Goal: Find specific page/section: Find specific page/section

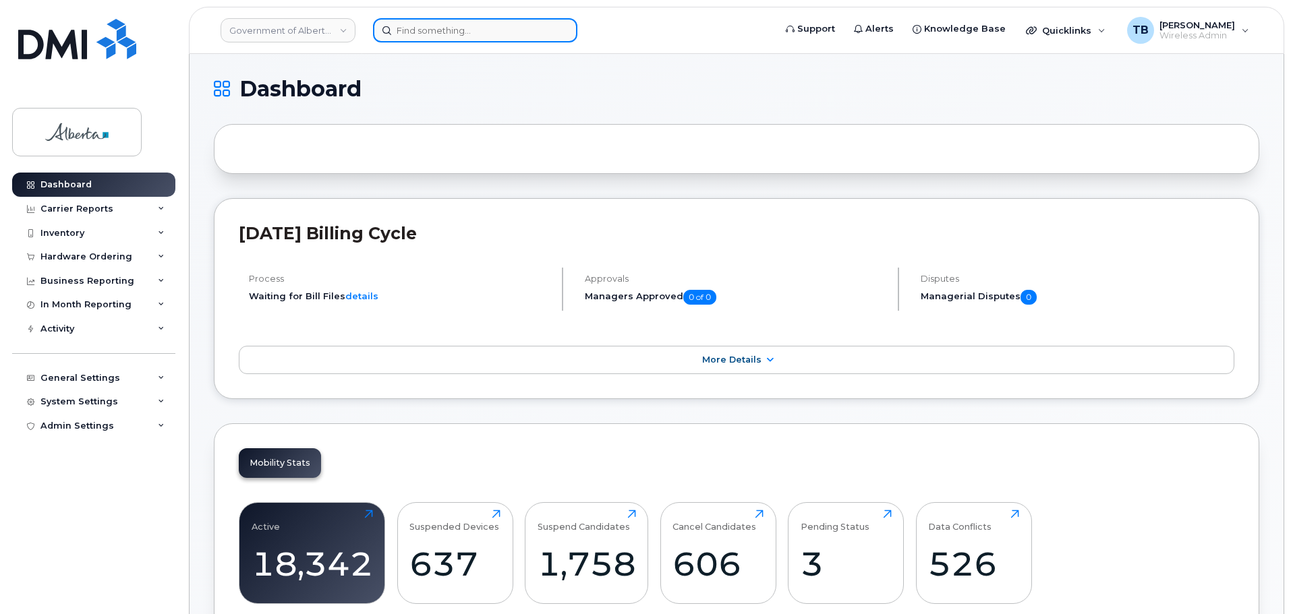
drag, startPoint x: 0, startPoint y: 0, endPoint x: 413, endPoint y: 27, distance: 413.7
click at [413, 27] on input at bounding box center [475, 30] width 204 height 24
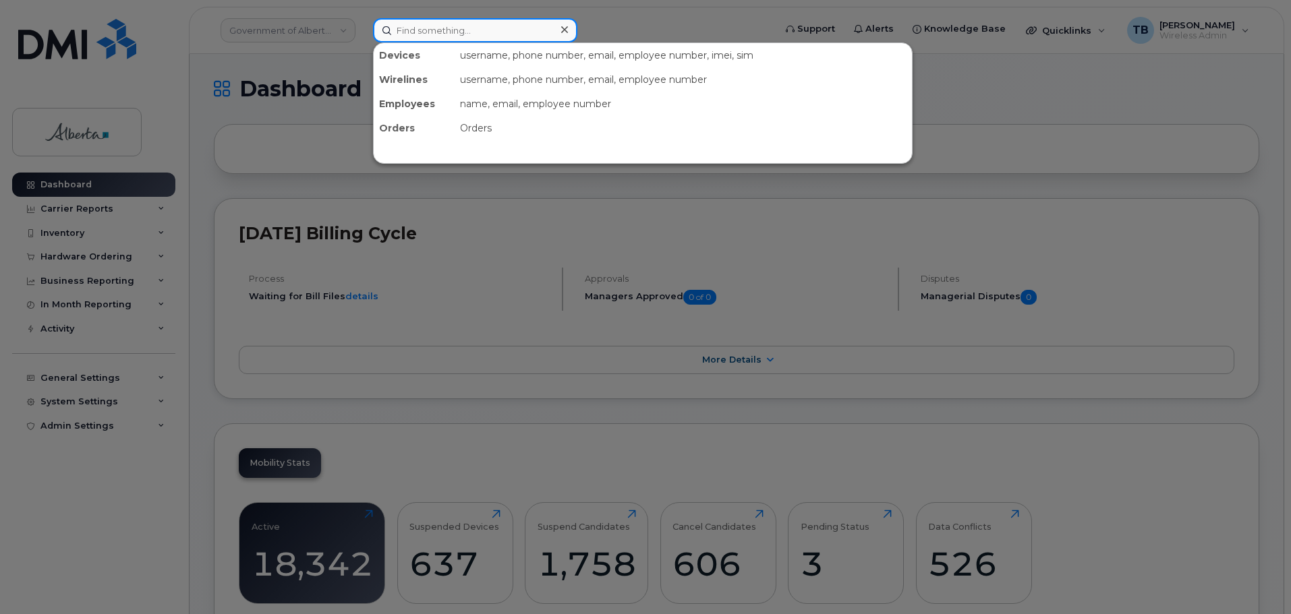
paste input "780984280;"
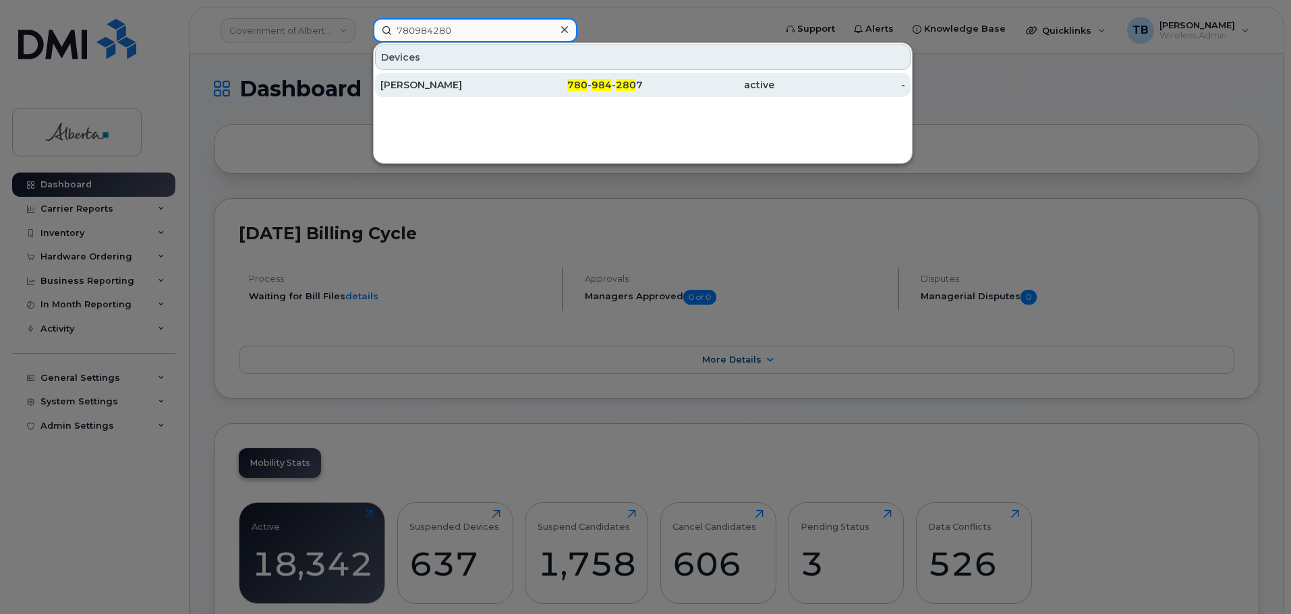
type input "780984280"
click at [412, 85] on div "[PERSON_NAME]" at bounding box center [446, 84] width 132 height 13
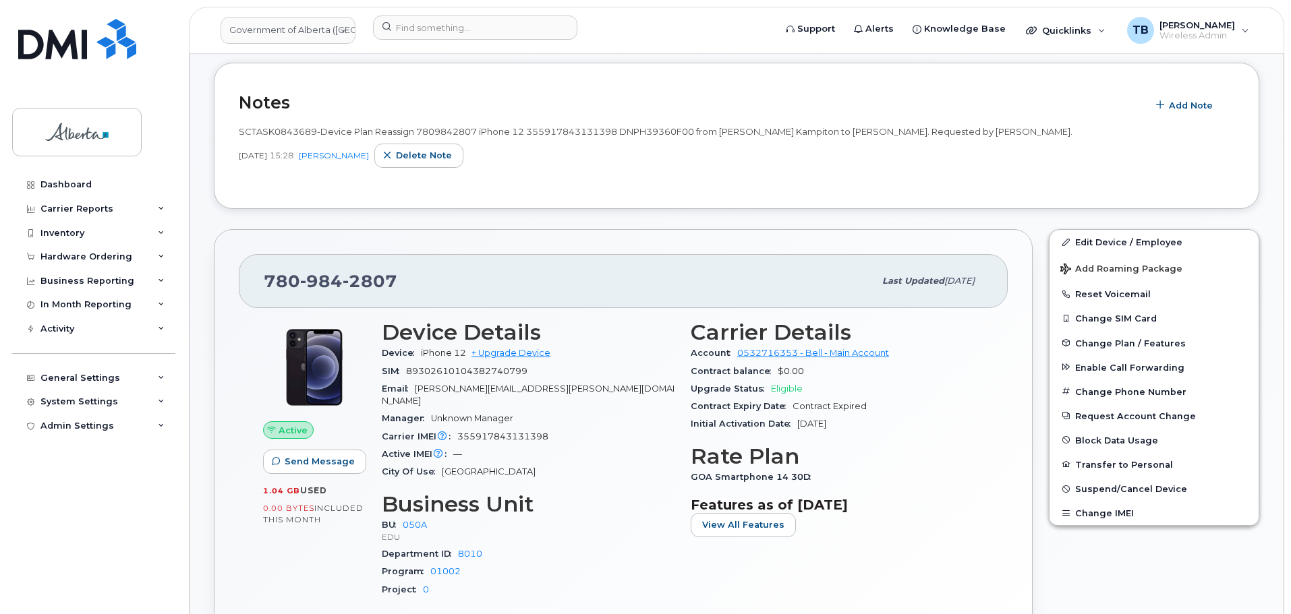
scroll to position [135, 0]
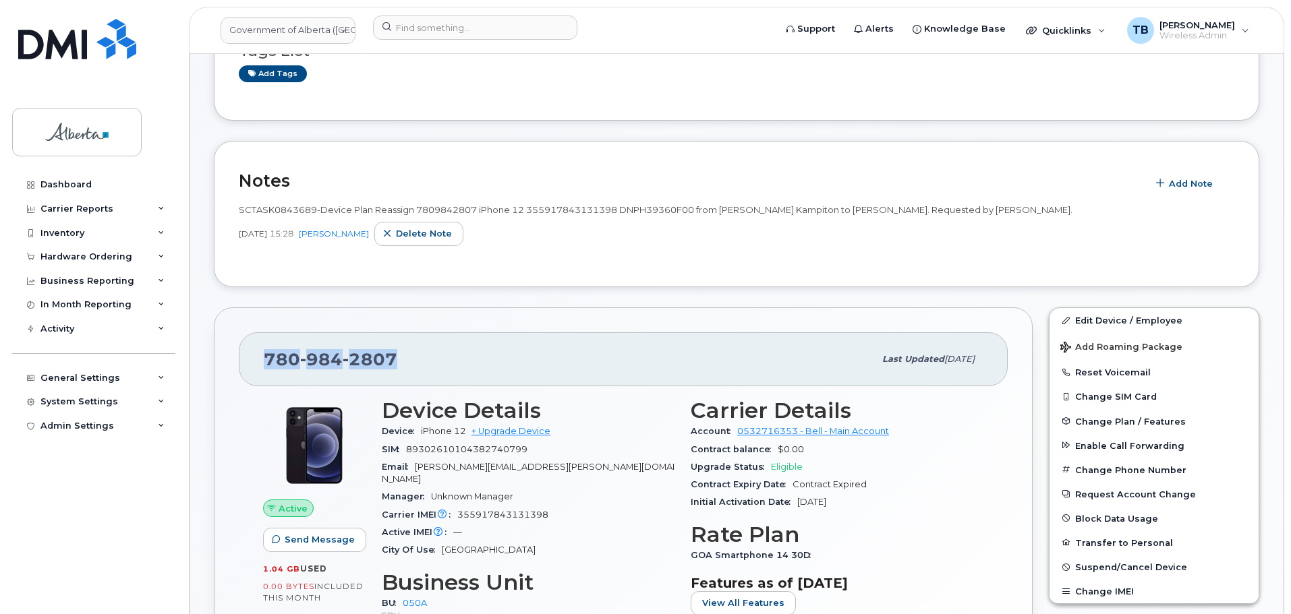
drag, startPoint x: 431, startPoint y: 358, endPoint x: 242, endPoint y: 345, distance: 189.3
click at [242, 345] on div "780 984 2807 Last updated Sep 05, 2025" at bounding box center [623, 360] width 769 height 54
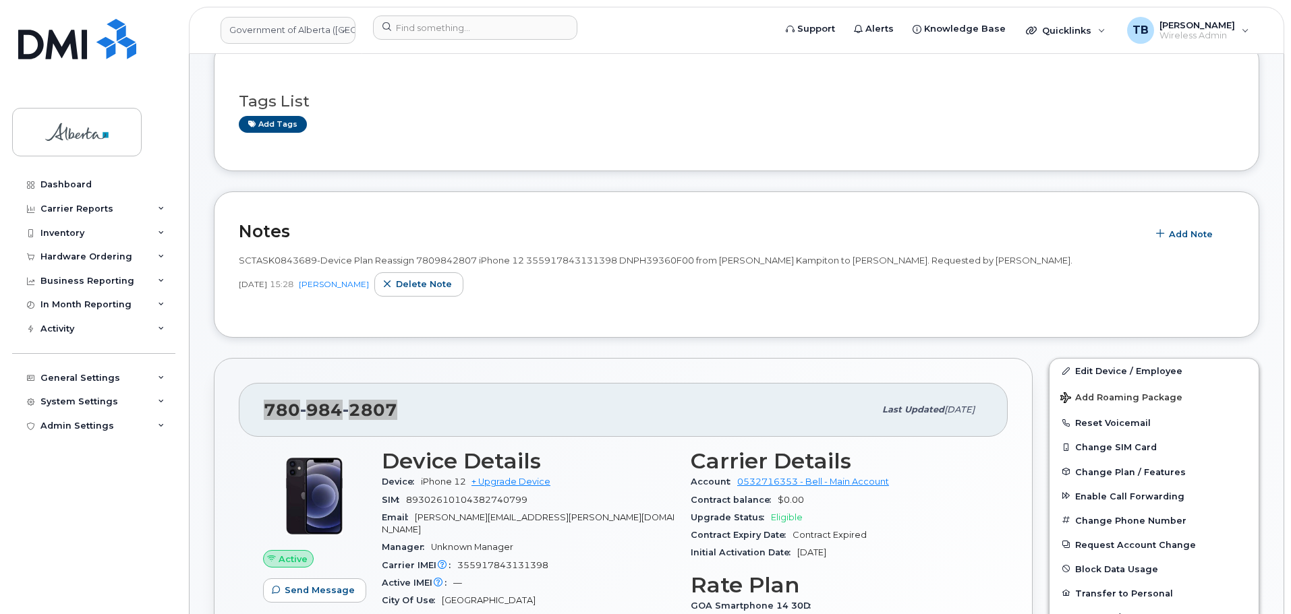
scroll to position [0, 0]
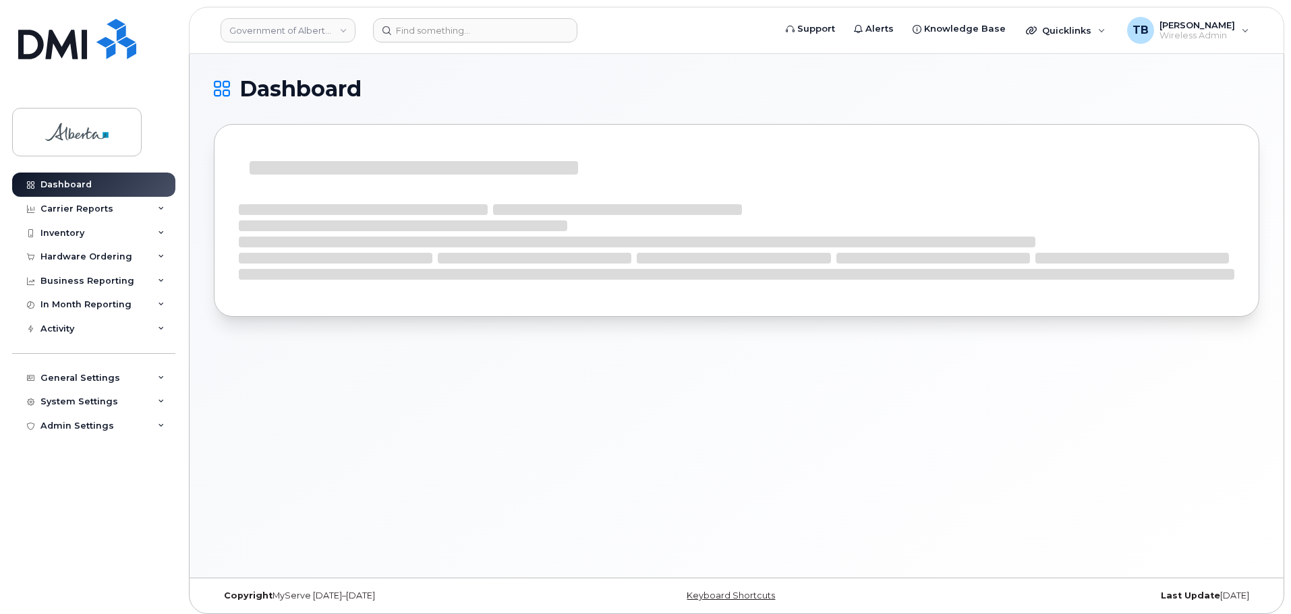
click at [389, 42] on header "Government of Alberta (GOA) Support Alerts Knowledge Base Quicklinks Suspend / …" at bounding box center [736, 30] width 1095 height 47
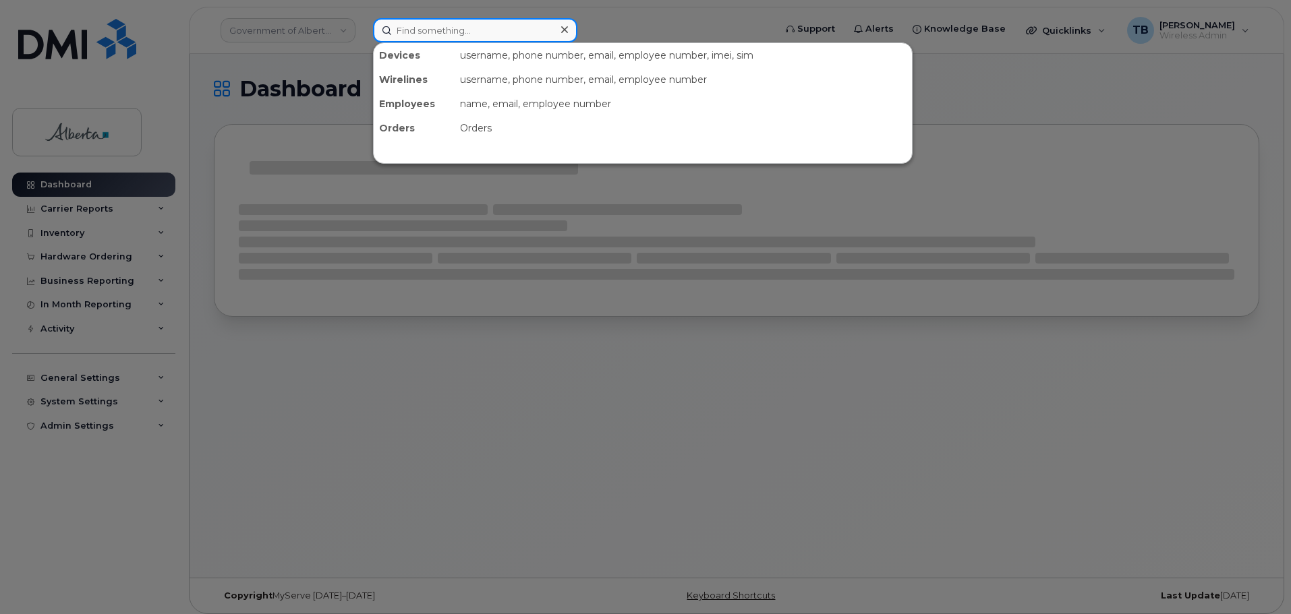
click at [405, 32] on input at bounding box center [475, 30] width 204 height 24
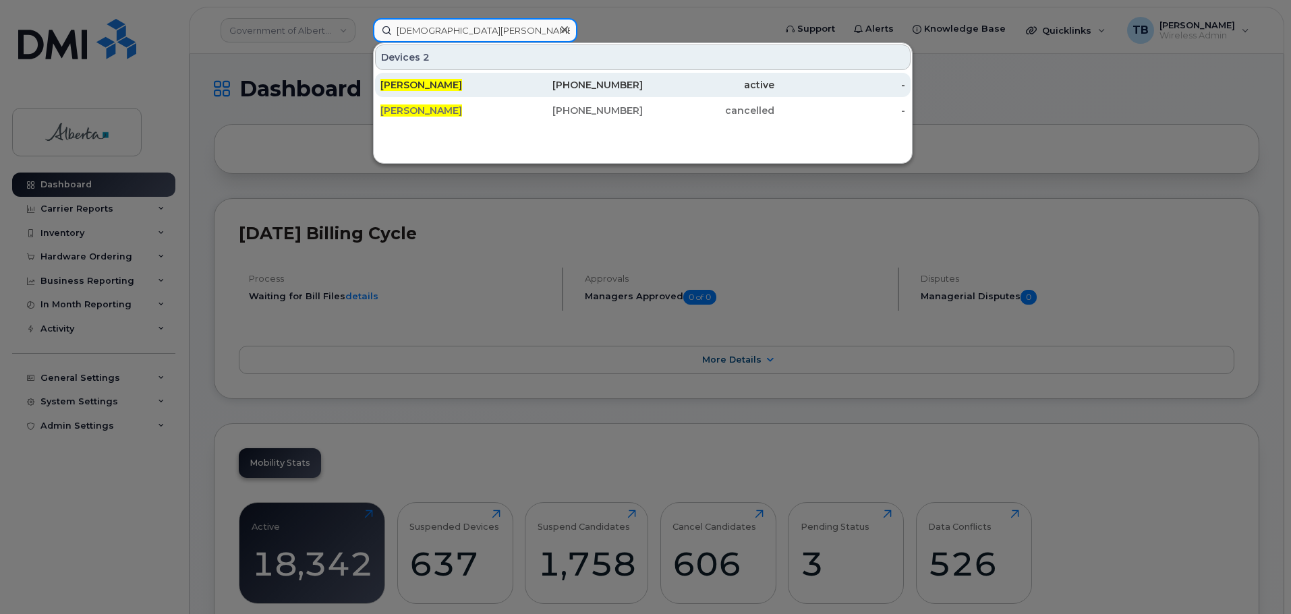
type input "krista mitton"
click at [405, 85] on span "Krista Mitton" at bounding box center [421, 85] width 82 height 12
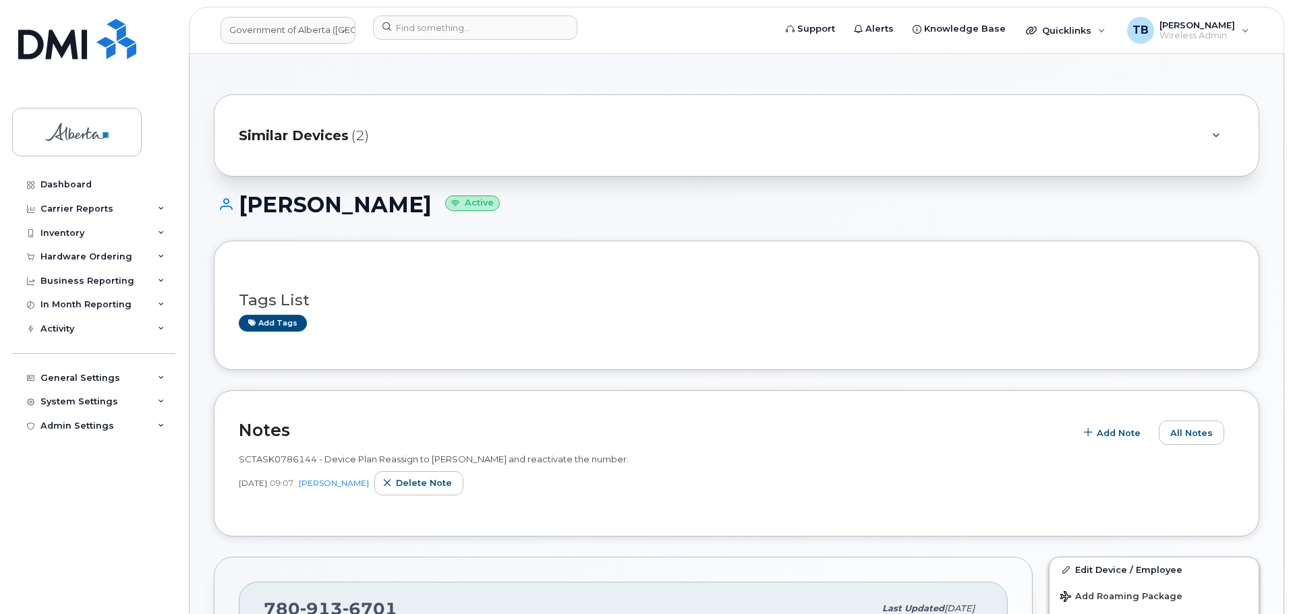
scroll to position [270, 0]
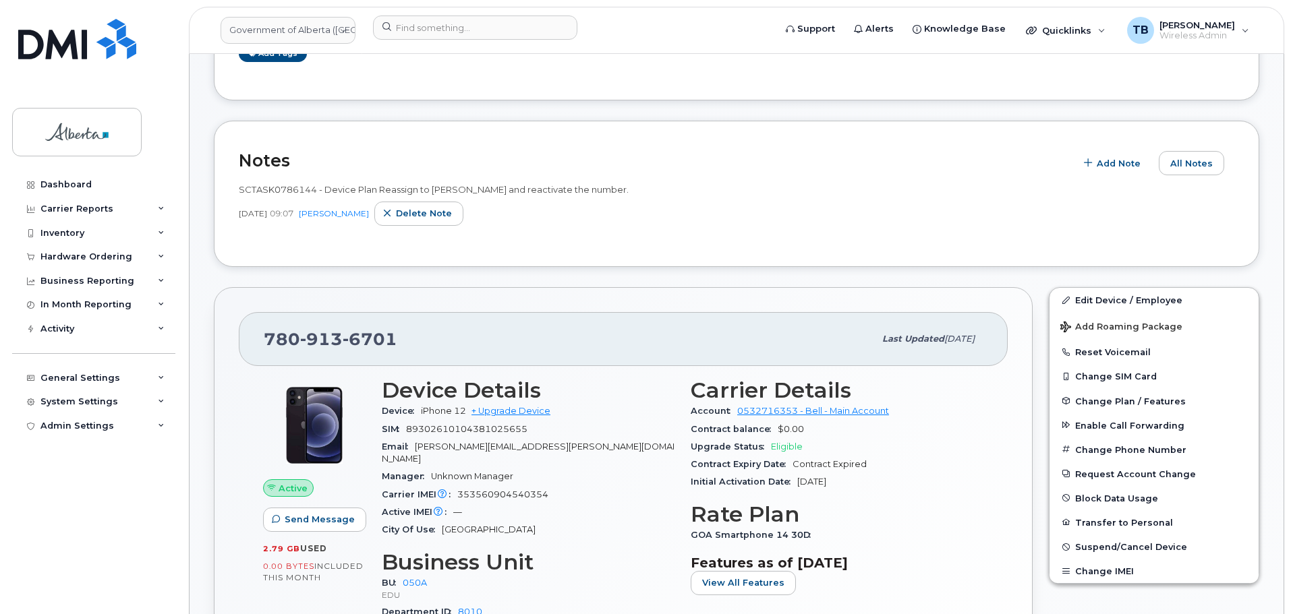
click at [508, 490] on span "353560904540354" at bounding box center [502, 495] width 91 height 10
drag, startPoint x: 508, startPoint y: 479, endPoint x: 532, endPoint y: 335, distance: 146.4
click at [532, 334] on div "780 913 6701 Last updated May 28, 2025" at bounding box center [623, 339] width 769 height 54
drag, startPoint x: 495, startPoint y: 490, endPoint x: 488, endPoint y: 487, distance: 7.3
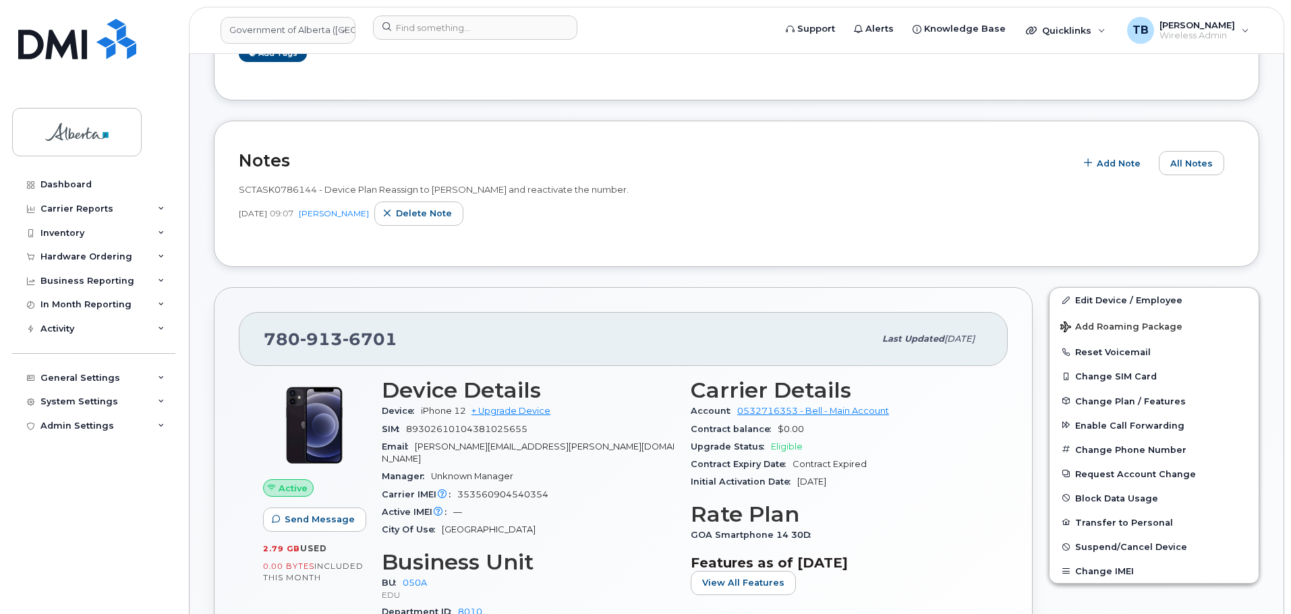
click at [486, 490] on span "353560904540354" at bounding box center [502, 495] width 91 height 10
copy span "353560904540354"
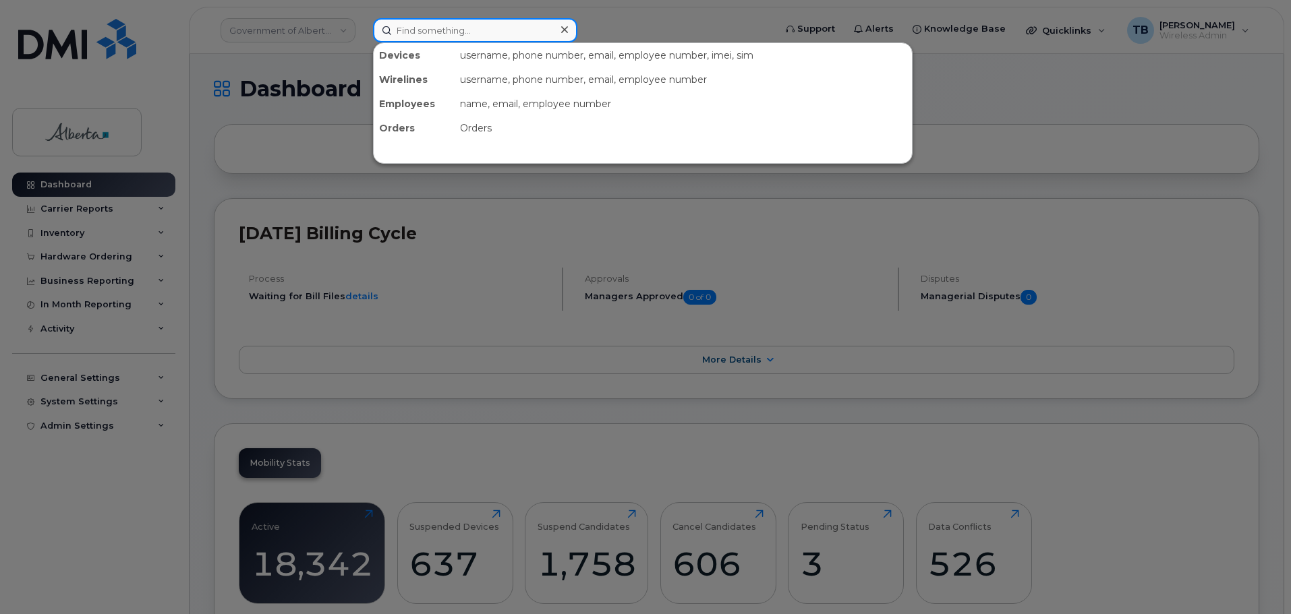
click at [384, 36] on input at bounding box center [475, 30] width 204 height 24
paste input "5873484941"
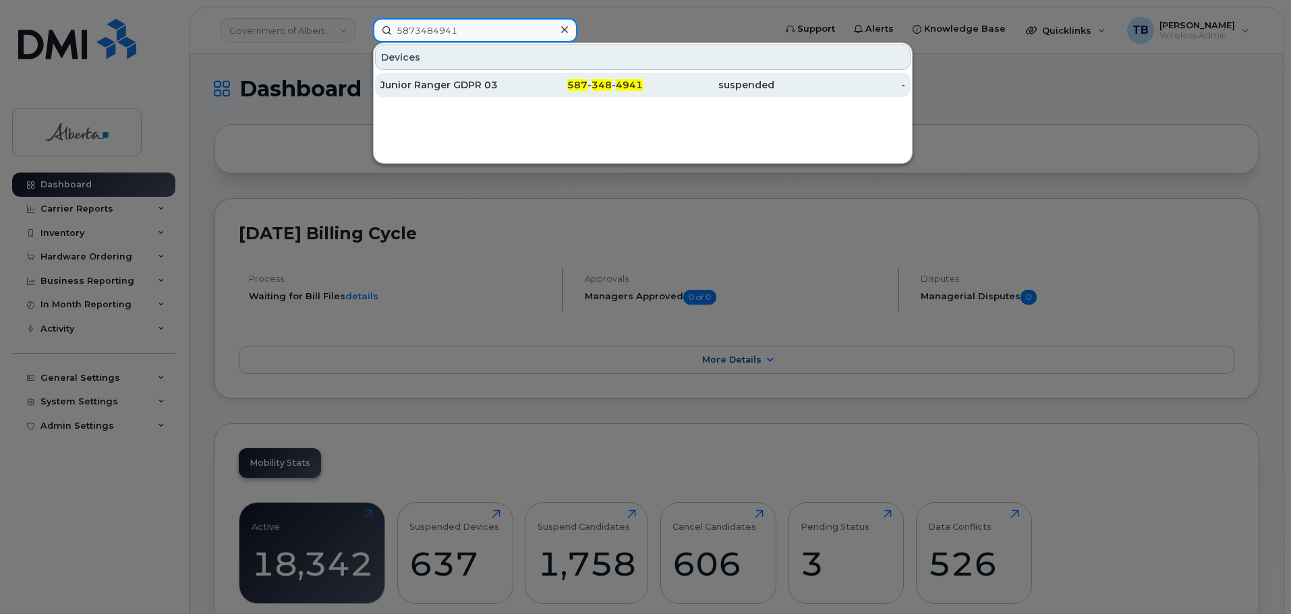
type input "5873484941"
click at [418, 88] on div "Junior Ranger GDPR 03" at bounding box center [446, 84] width 132 height 13
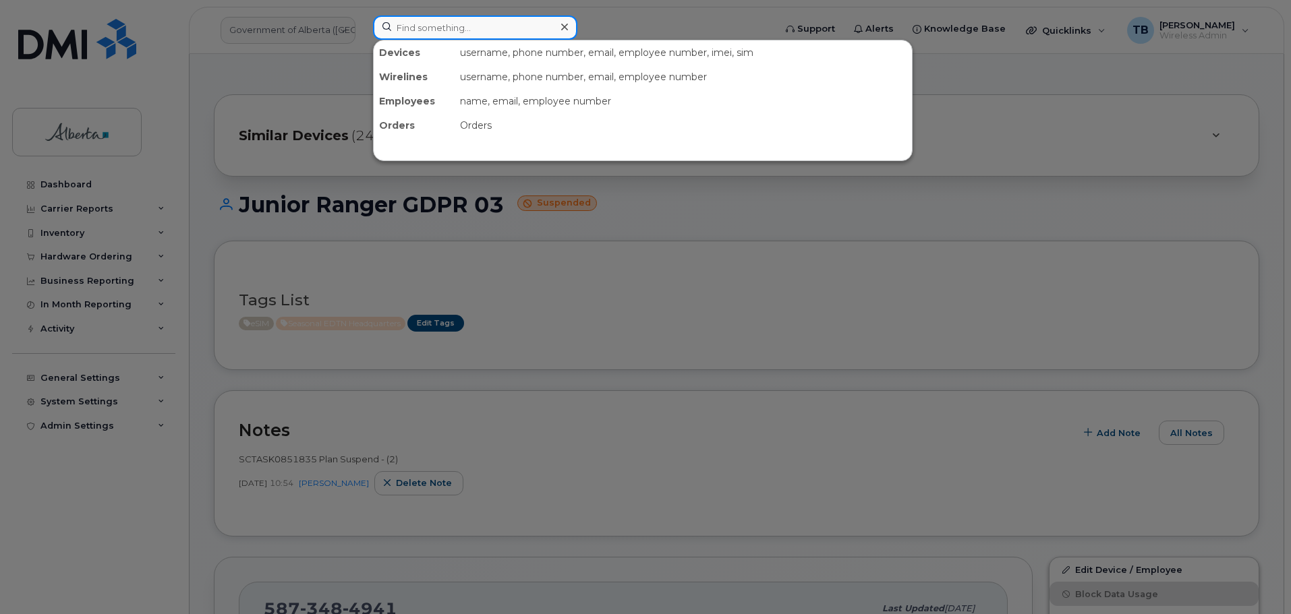
click at [416, 34] on input at bounding box center [475, 28] width 204 height 24
paste input "7804041823"
type input "7804041823"
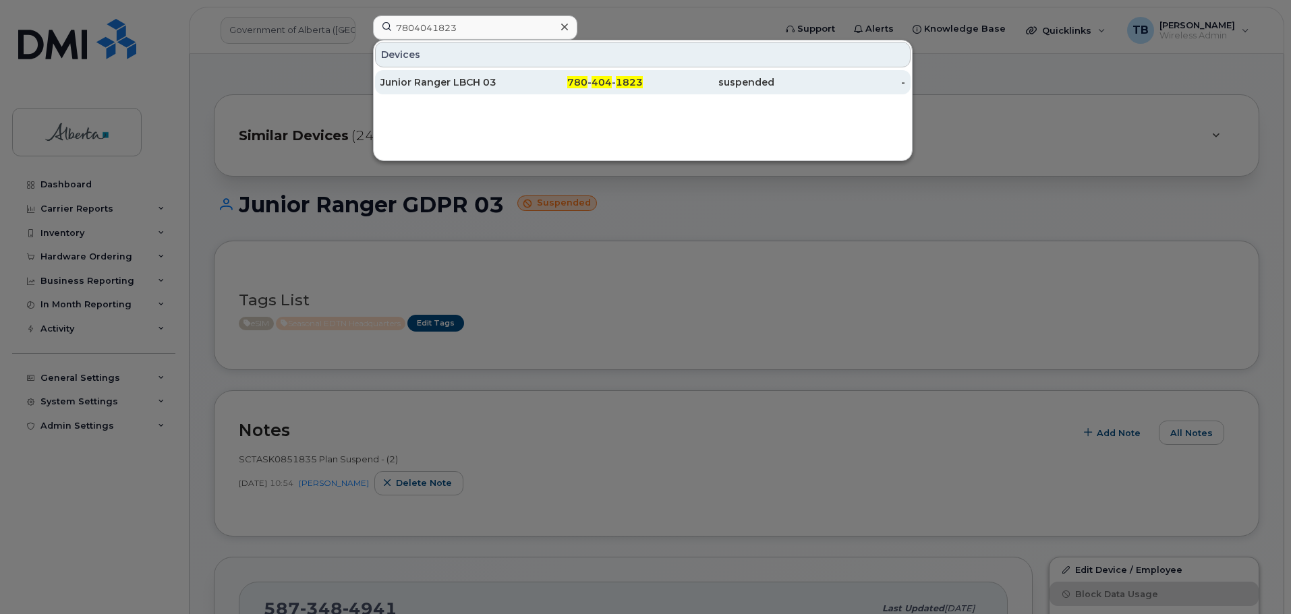
click at [413, 86] on div "Junior Ranger LBCH 03" at bounding box center [446, 82] width 132 height 13
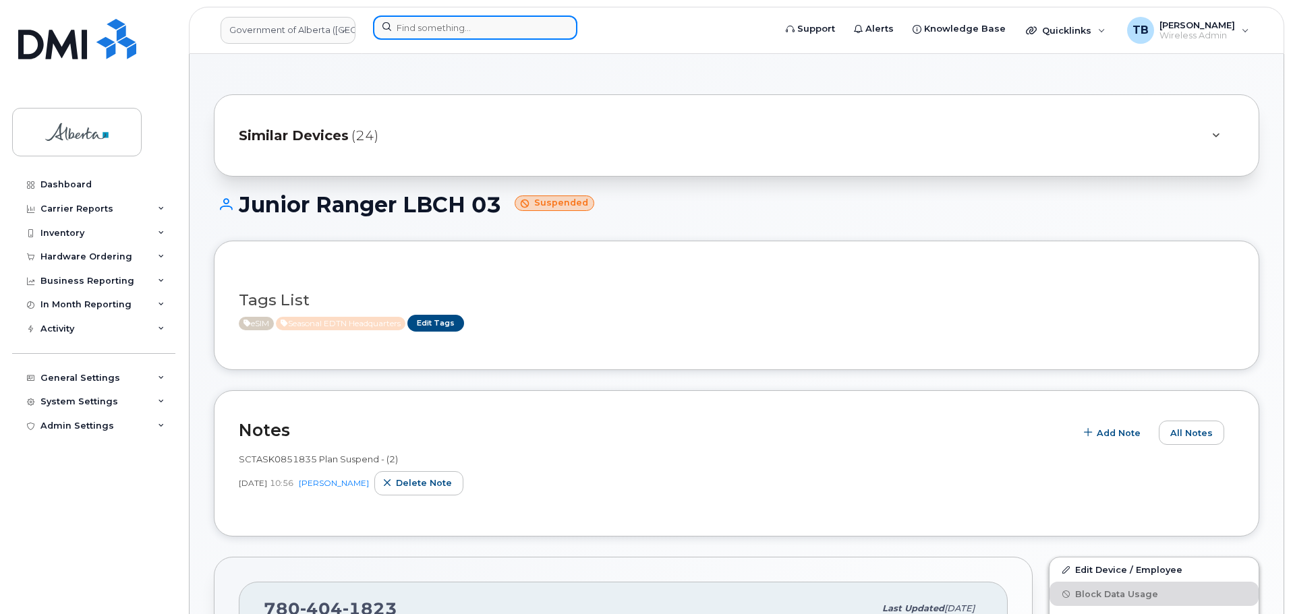
click at [434, 30] on input at bounding box center [475, 28] width 204 height 24
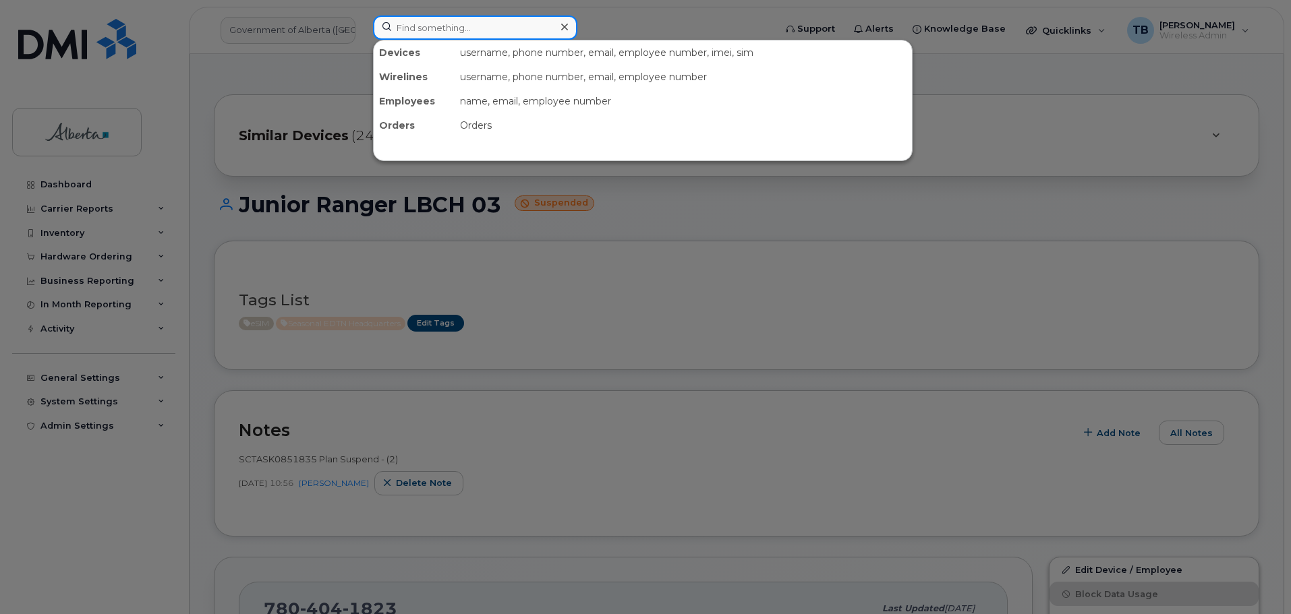
paste input "5873484941"
type input "5873484941"
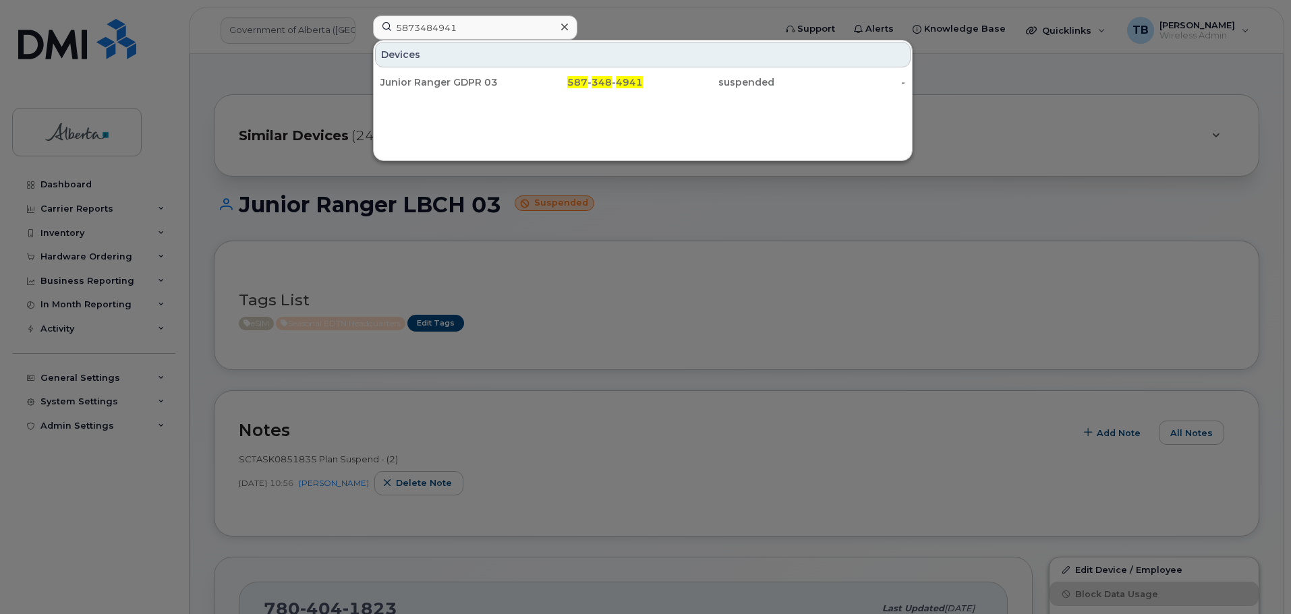
drag, startPoint x: 436, startPoint y: 87, endPoint x: 457, endPoint y: 97, distance: 23.8
click at [436, 87] on div "Junior Ranger GDPR 03" at bounding box center [446, 82] width 132 height 13
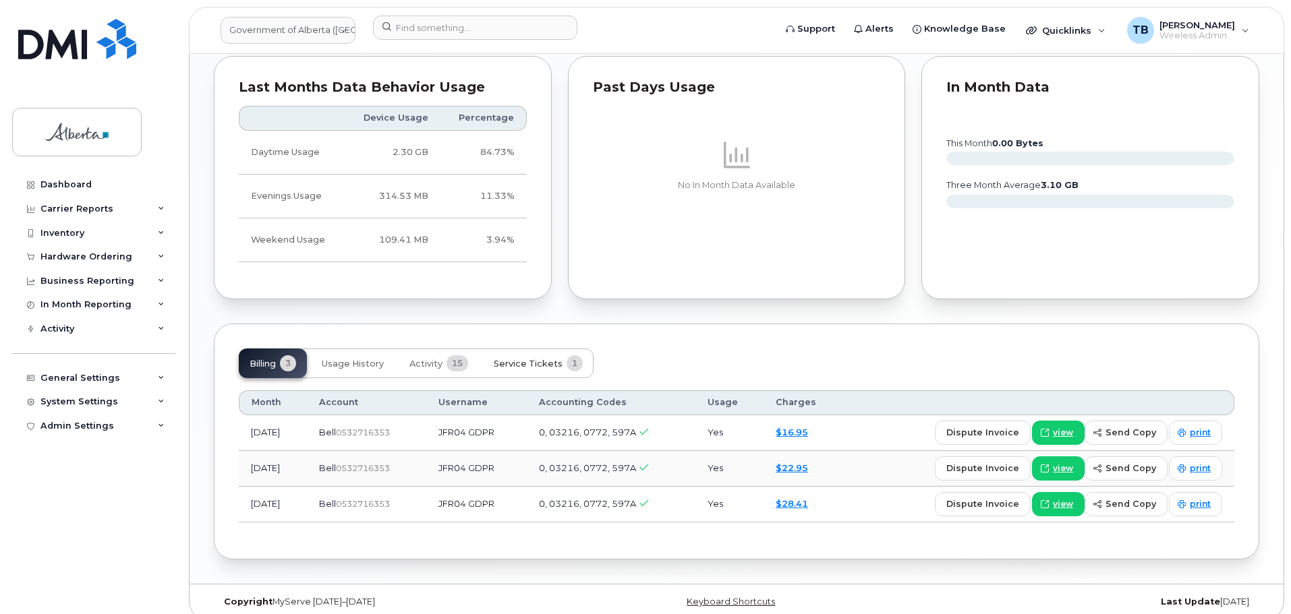
click at [523, 359] on span "Service Tickets" at bounding box center [528, 364] width 69 height 11
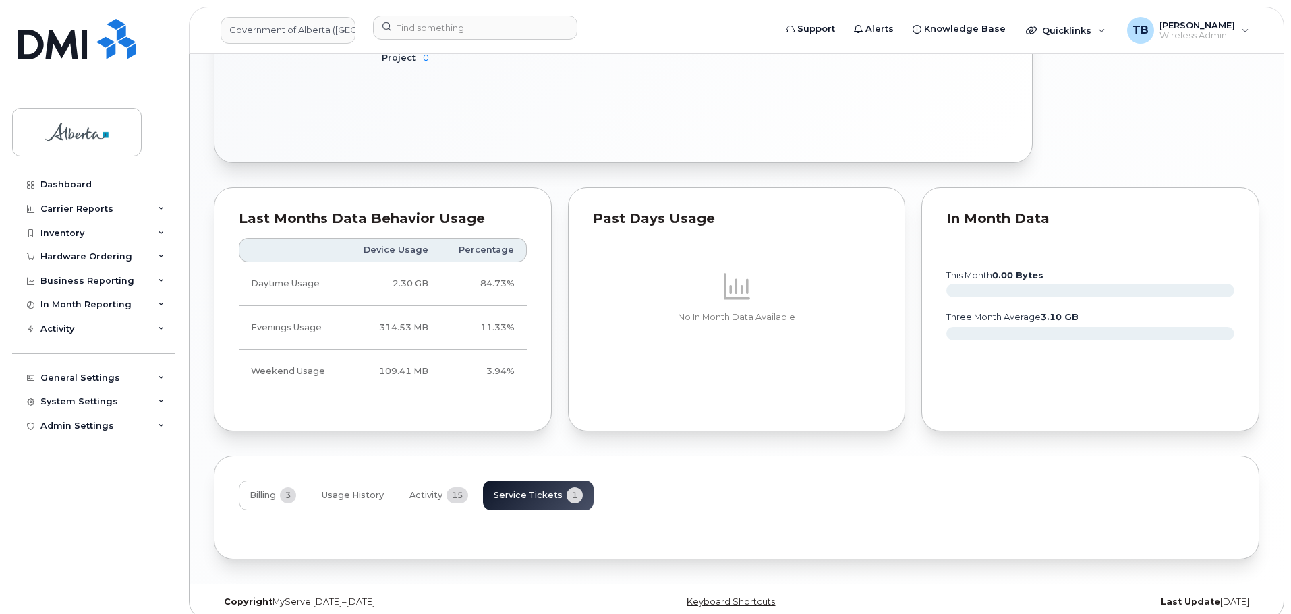
scroll to position [937, 0]
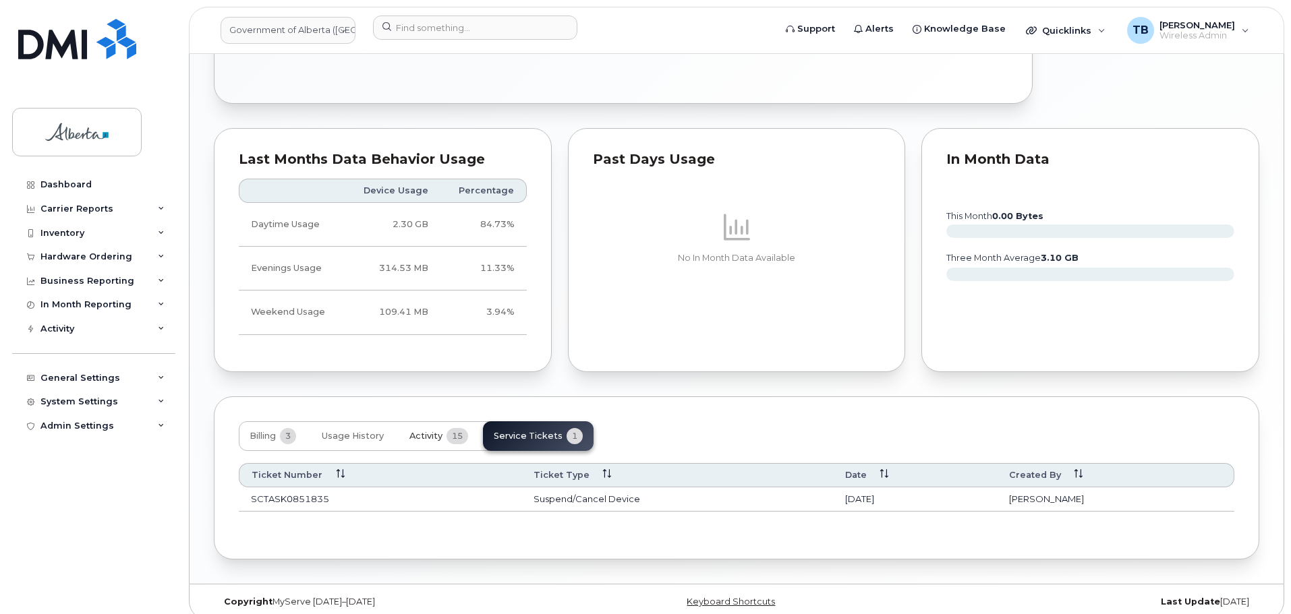
click at [423, 431] on span "Activity" at bounding box center [425, 436] width 33 height 11
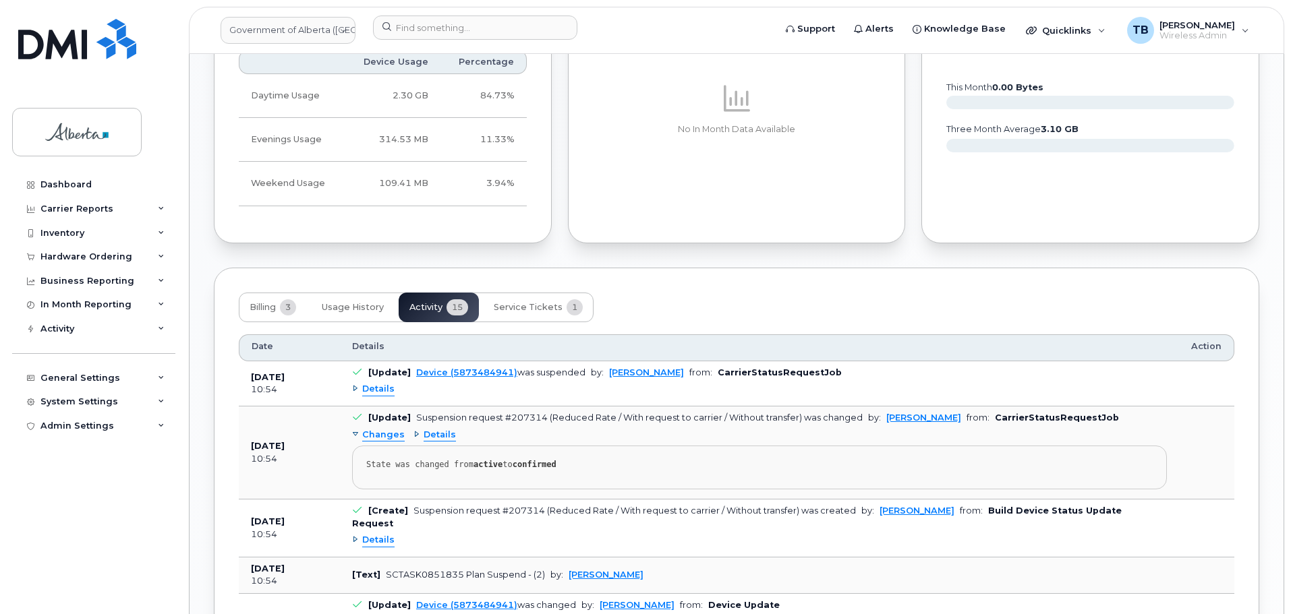
scroll to position [1072, 0]
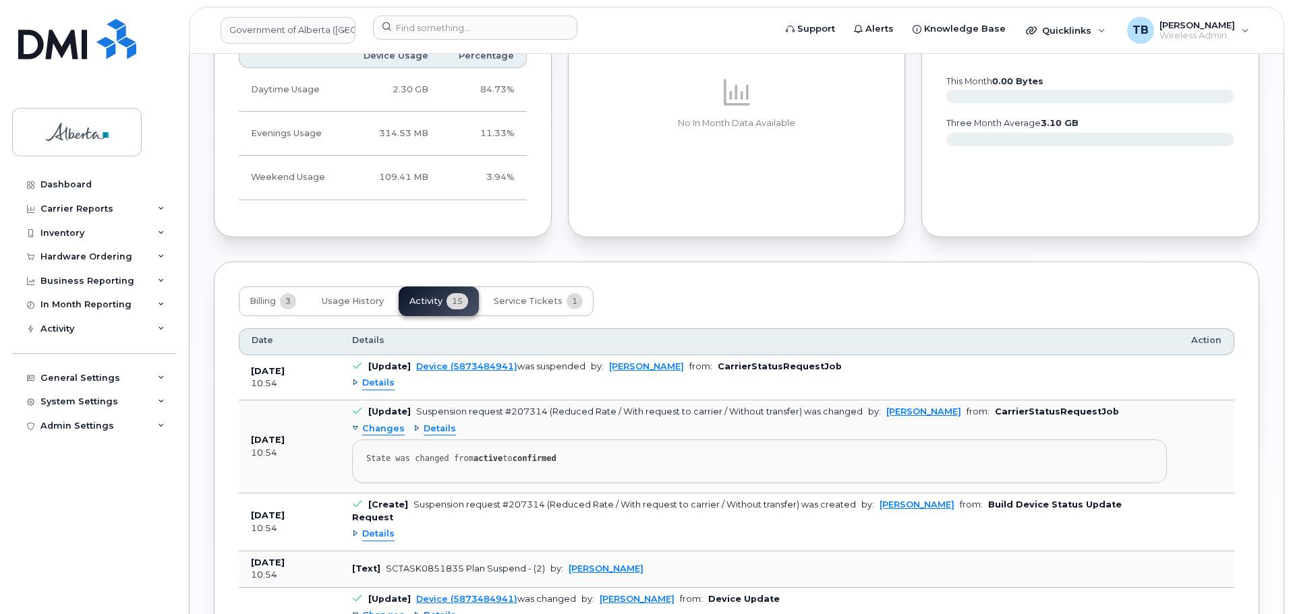
click at [428, 423] on span "Details" at bounding box center [440, 429] width 32 height 13
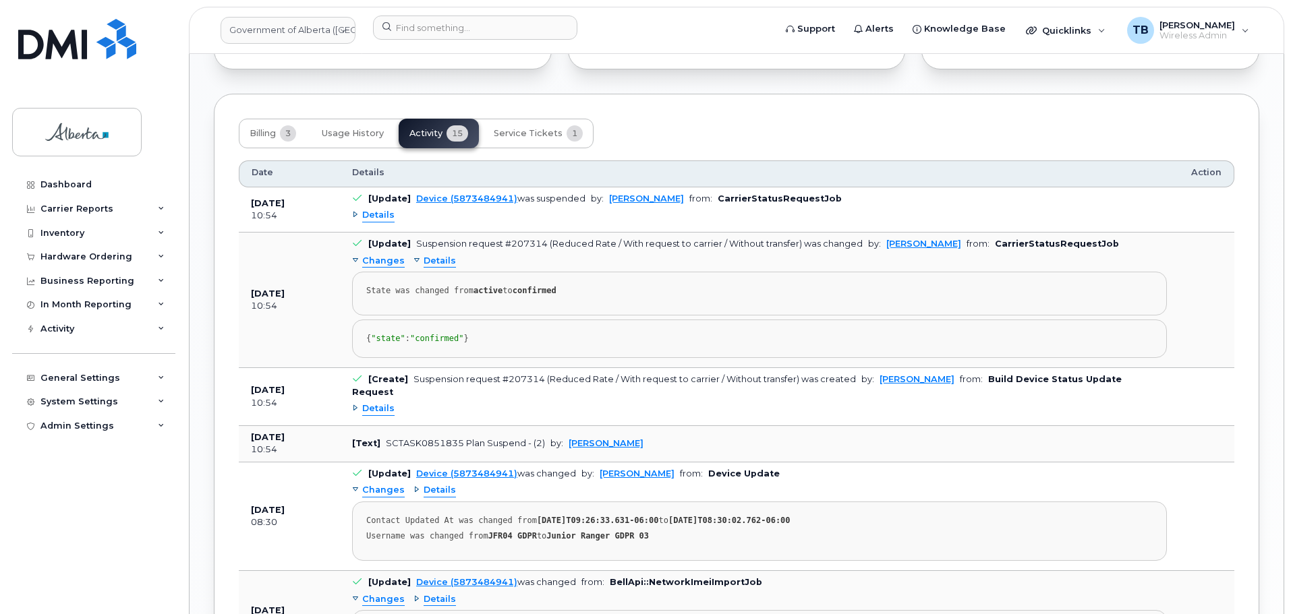
scroll to position [1274, 0]
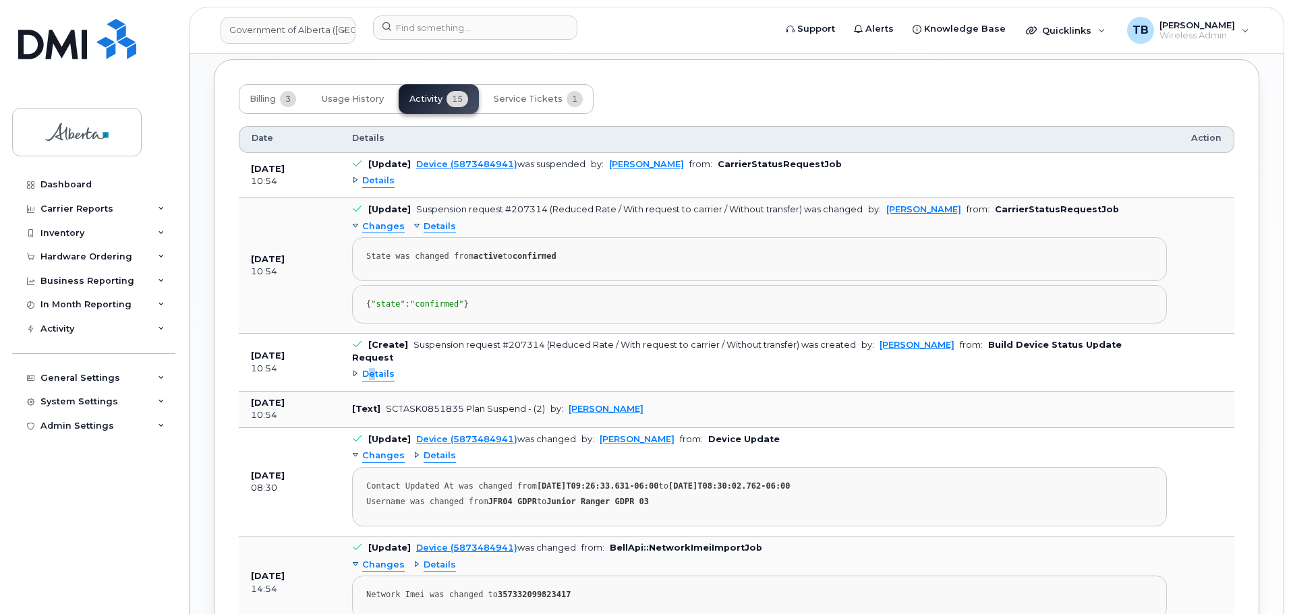
click at [372, 372] on span "Details" at bounding box center [378, 374] width 32 height 13
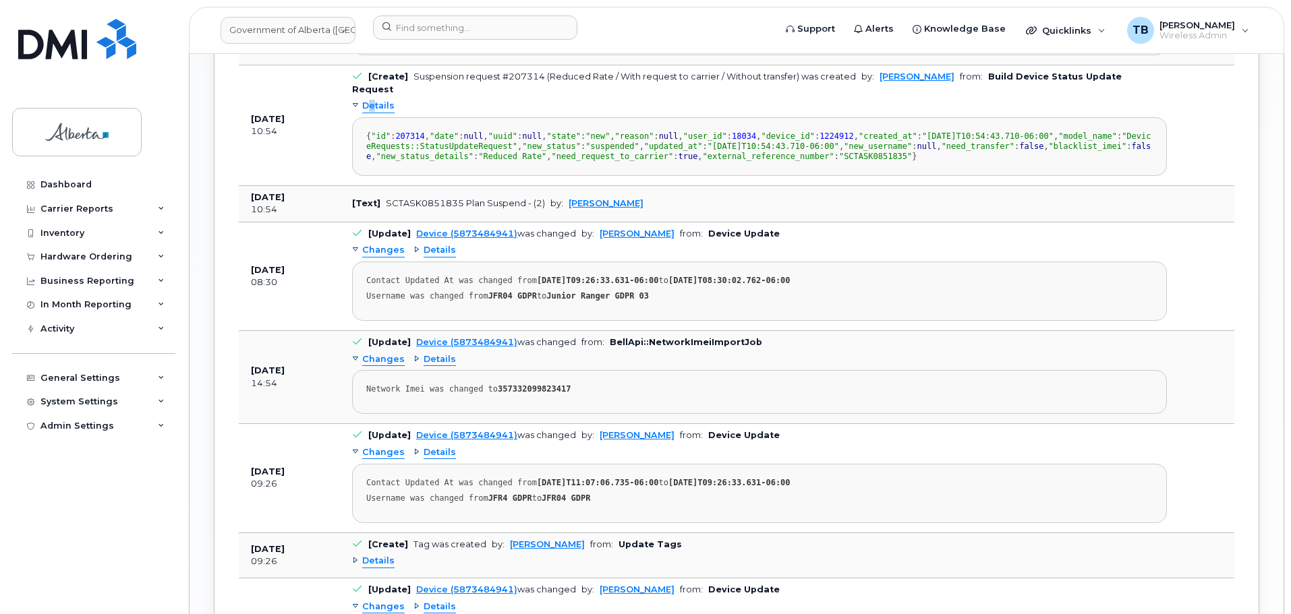
scroll to position [1544, 0]
click at [441, 256] on span "Details" at bounding box center [440, 249] width 32 height 13
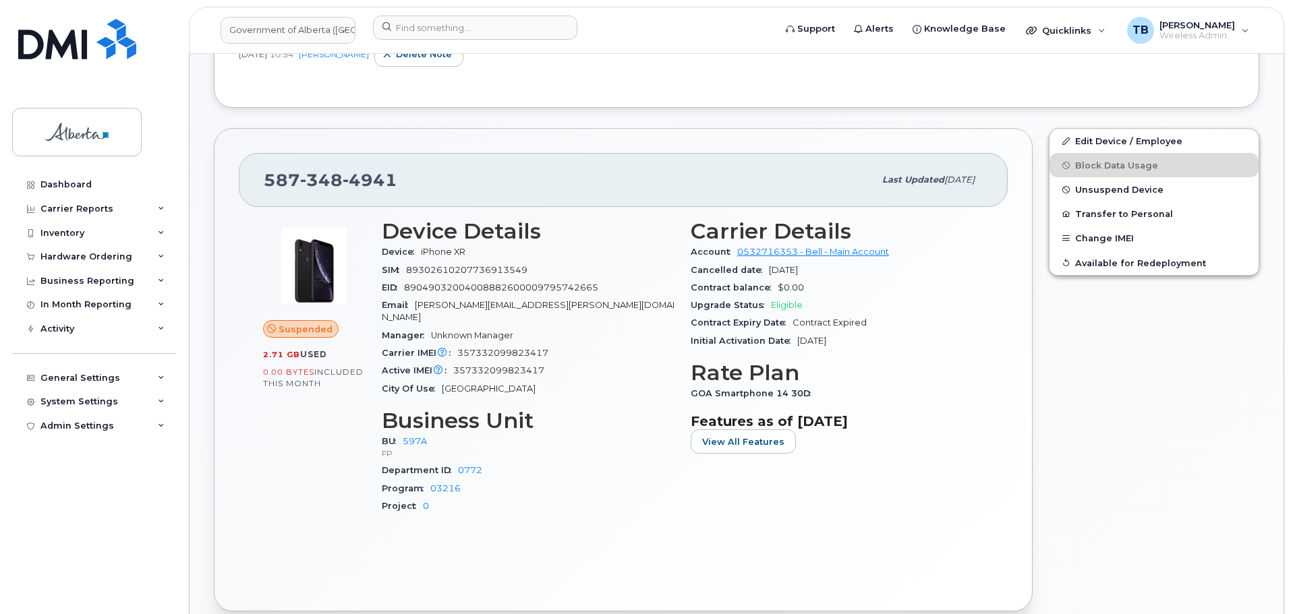
scroll to position [195, 0]
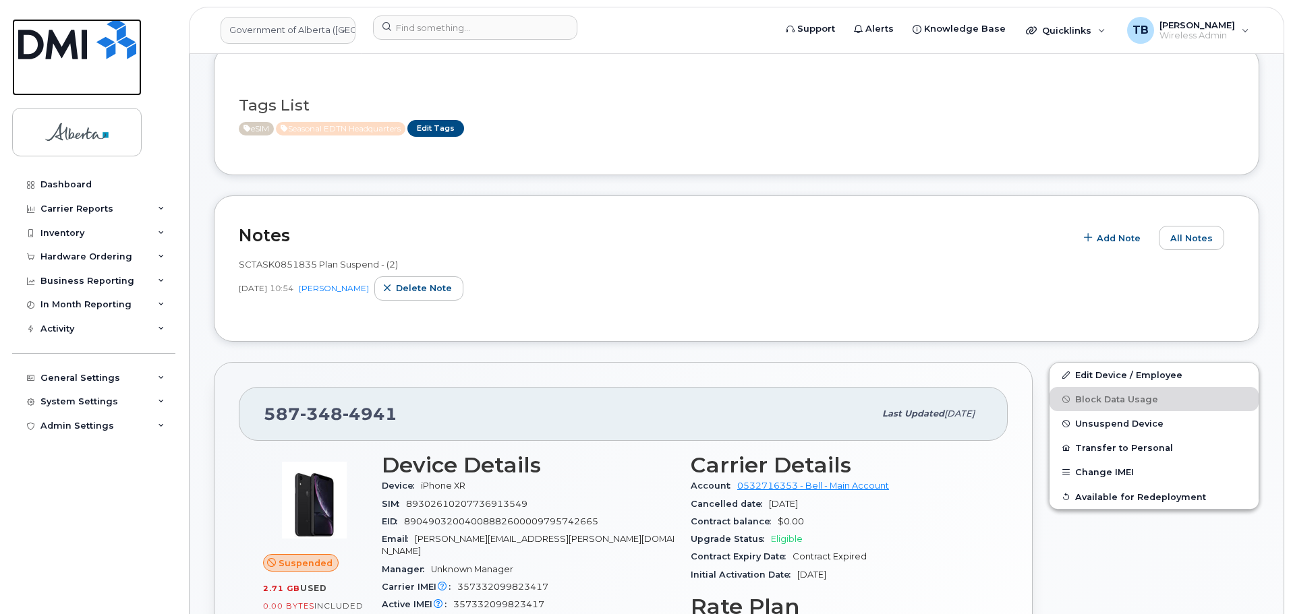
click at [64, 49] on img at bounding box center [77, 39] width 118 height 40
